Goal: Task Accomplishment & Management: Manage account settings

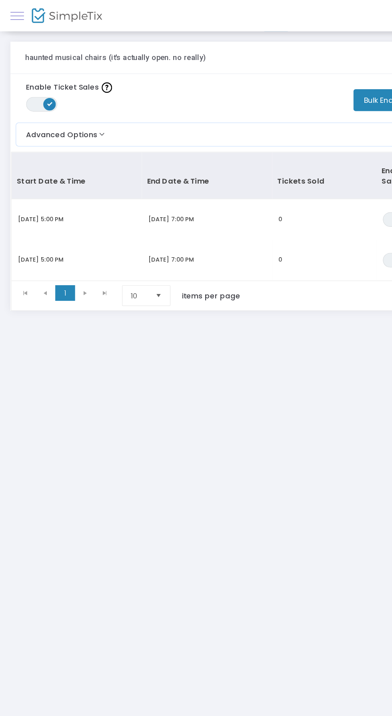
click at [13, 10] on link at bounding box center [13, 12] width 10 height 10
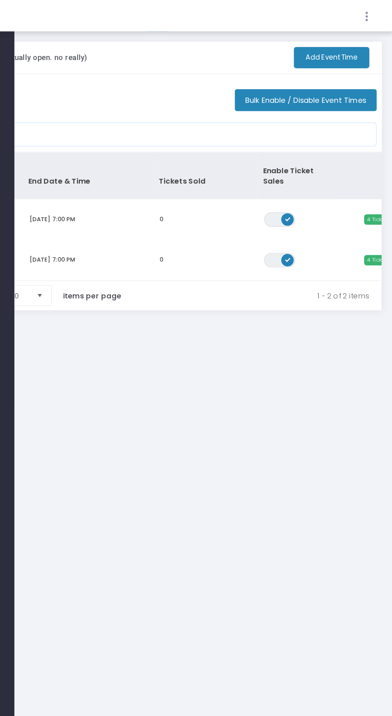
click at [374, 12] on icon at bounding box center [372, 13] width 7 height 10
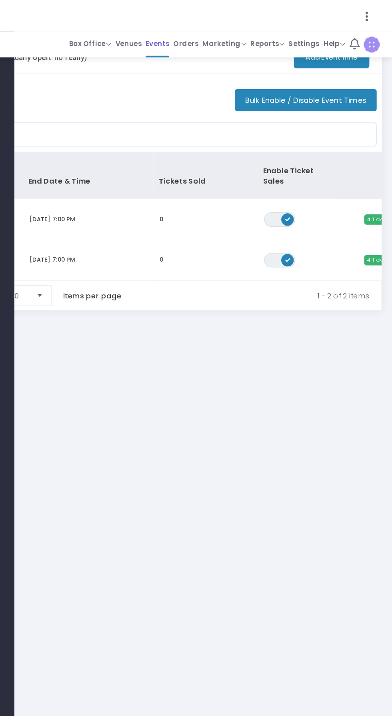
click at [221, 30] on span "Events" at bounding box center [212, 34] width 18 height 12
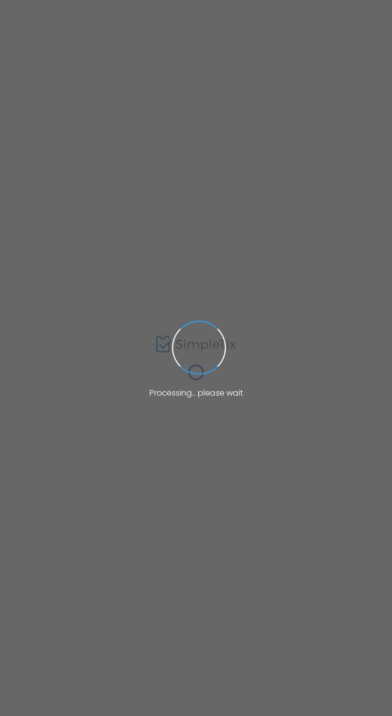
type input "AI Robot Spa"
